Goal: Task Accomplishment & Management: Manage account settings

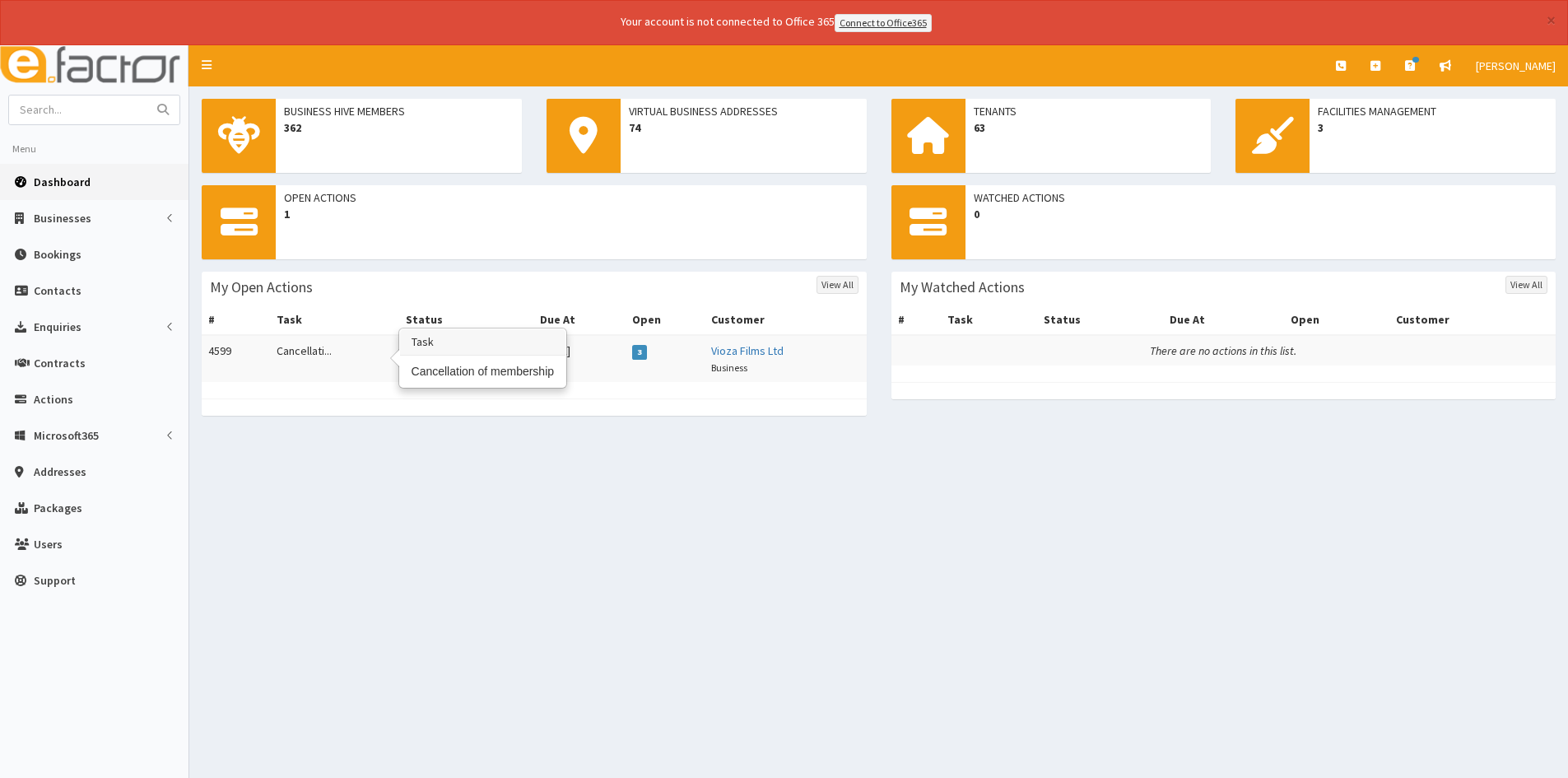
click at [324, 350] on td "Cancellati..." at bounding box center [335, 358] width 129 height 47
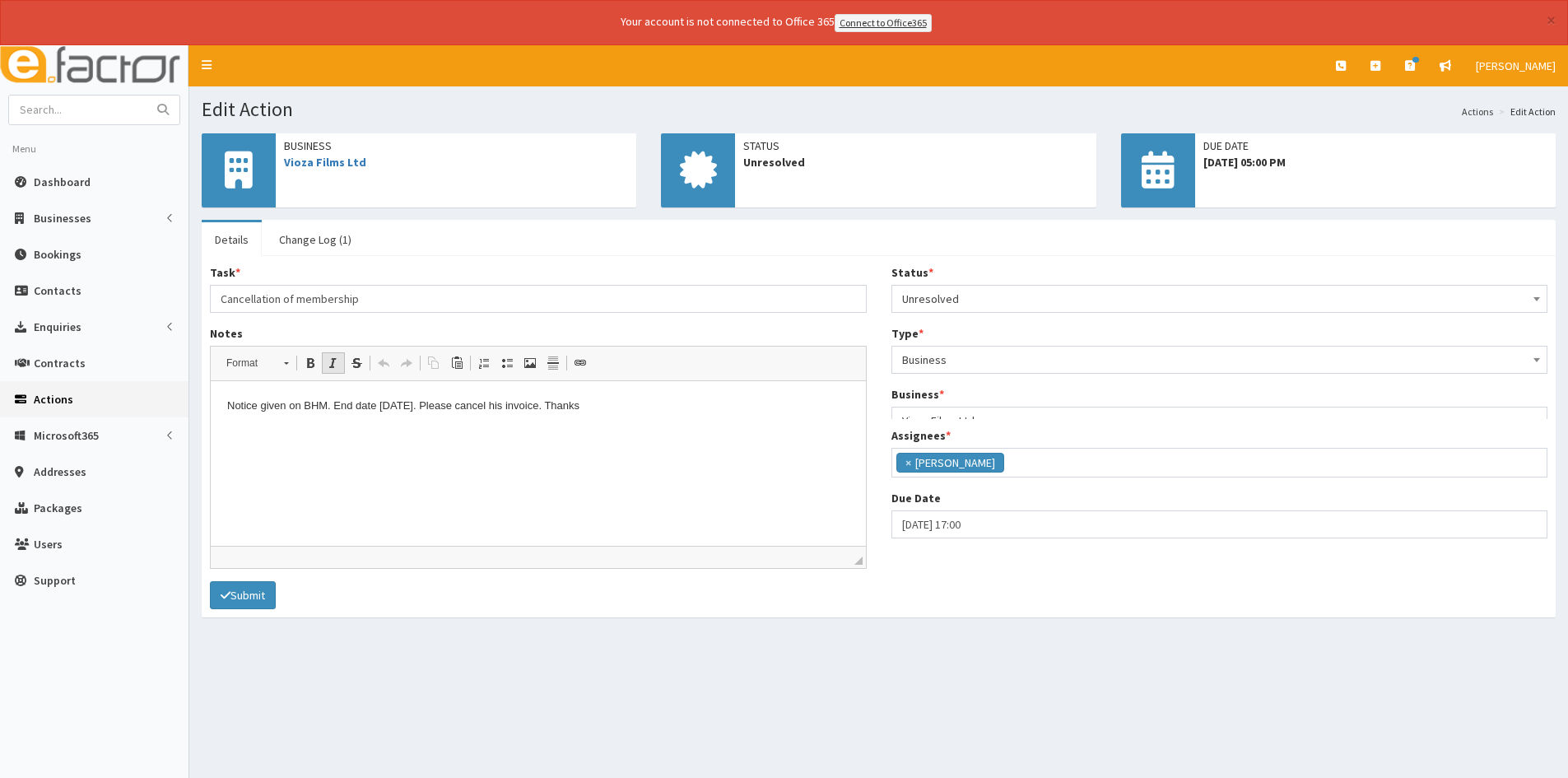
scroll to position [105, 0]
click at [1026, 296] on span "Unresolved" at bounding box center [1219, 298] width 635 height 23
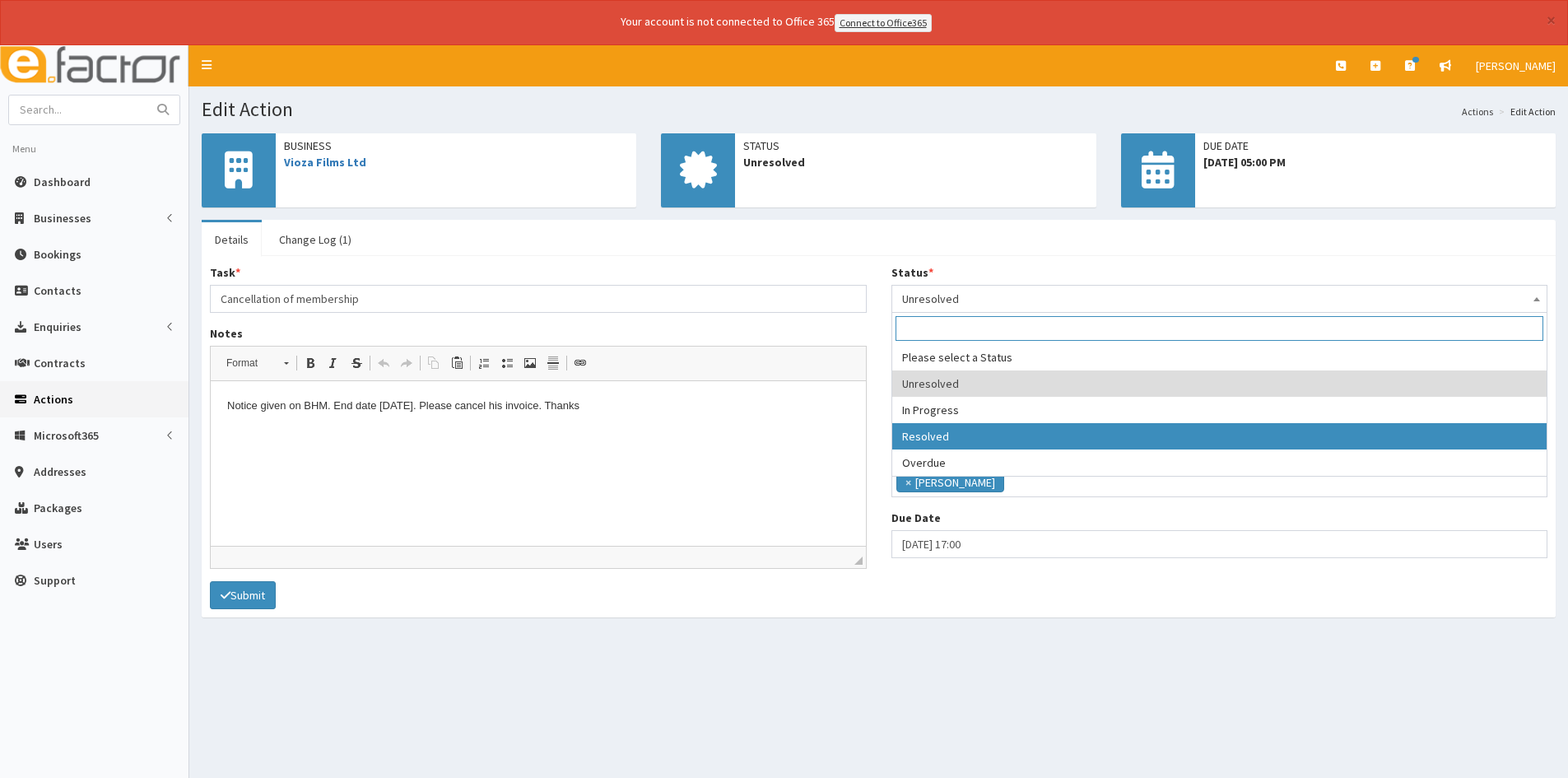
select select "3"
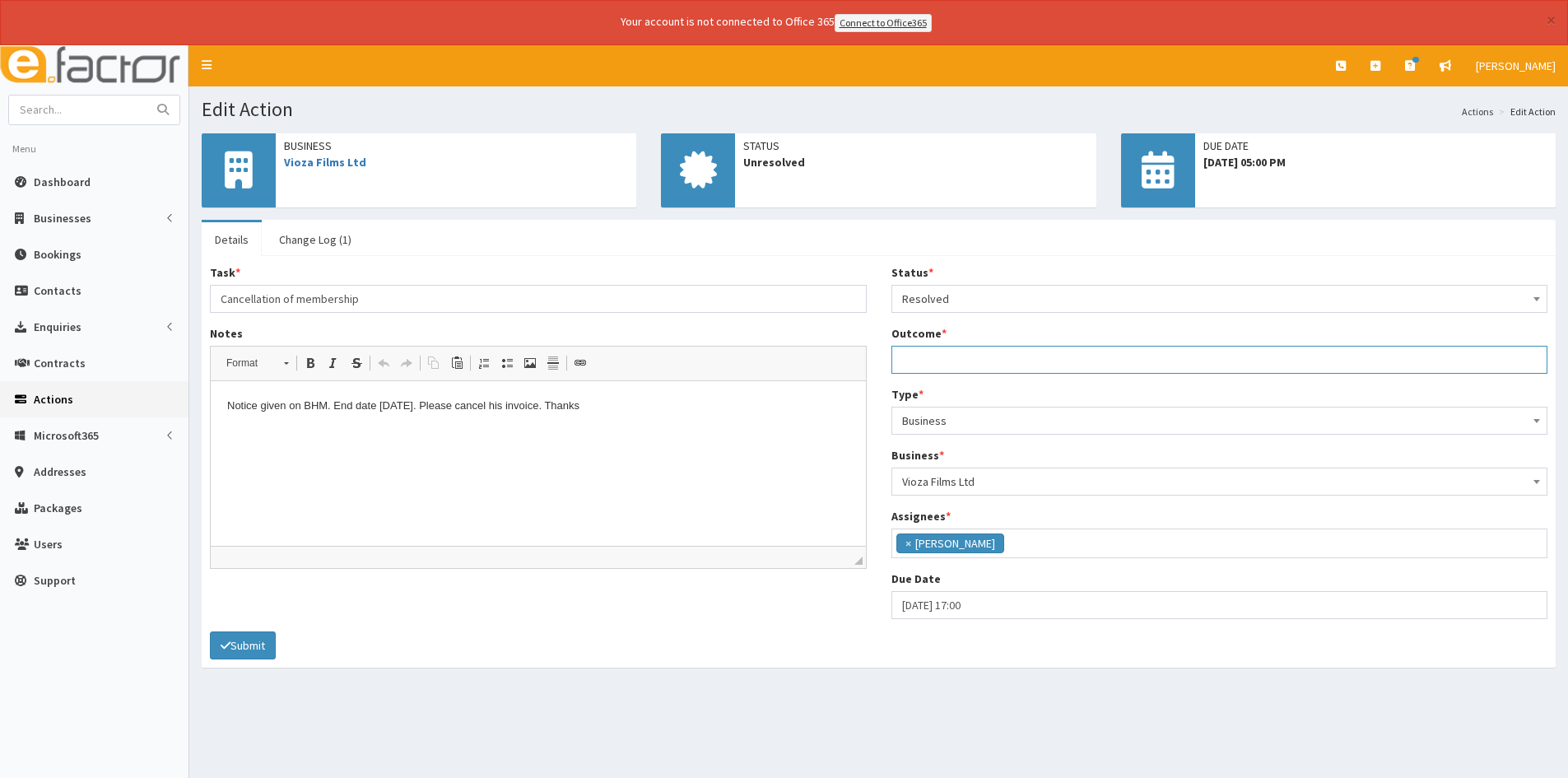
click at [971, 367] on input "Outcome *" at bounding box center [1219, 360] width 656 height 28
type input "Cancelled repeating invoice"
click at [250, 640] on button "Submit" at bounding box center [242, 645] width 65 height 28
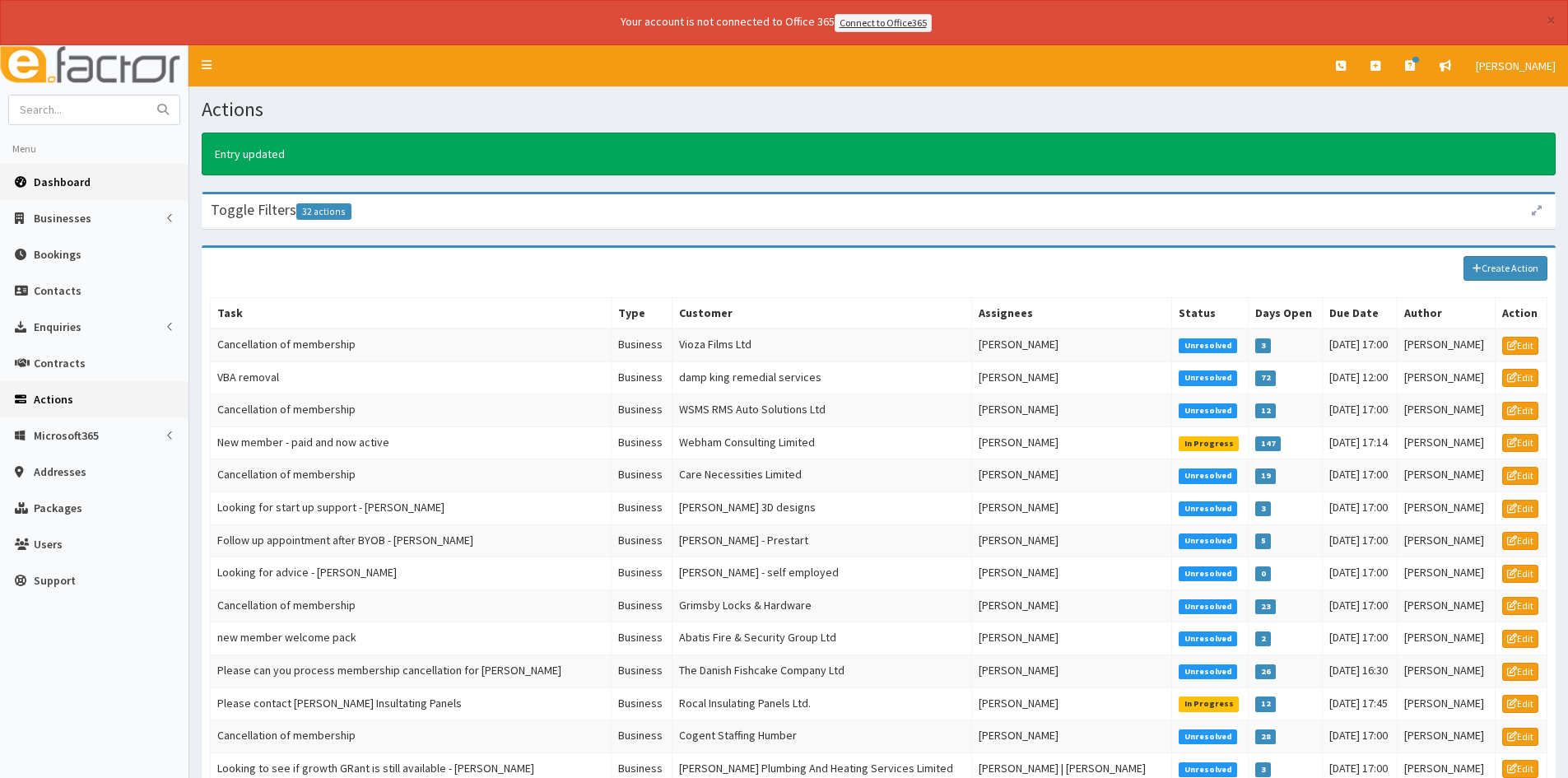
click at [71, 185] on span "Dashboard" at bounding box center [62, 182] width 57 height 15
